Goal: Obtain resource: Obtain resource

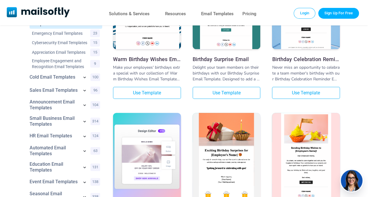
scroll to position [115, 0]
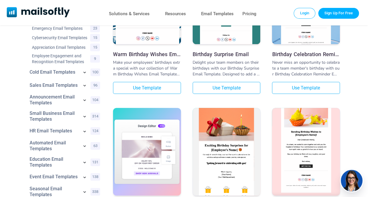
click at [301, 134] on img at bounding box center [306, 141] width 68 height 112
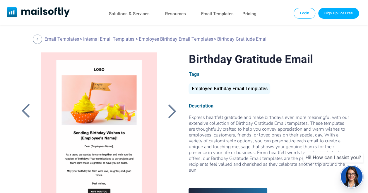
click at [97, 71] on div at bounding box center [99, 125] width 129 height 146
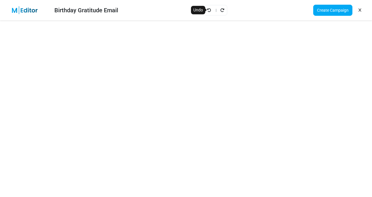
click at [211, 10] on icon "Undo" at bounding box center [209, 10] width 4 height 4
